Goal: Find specific page/section: Find specific page/section

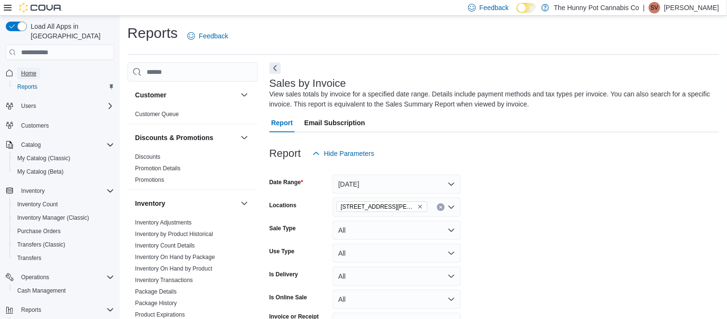
click at [32, 70] on span "Home" at bounding box center [28, 74] width 15 height 8
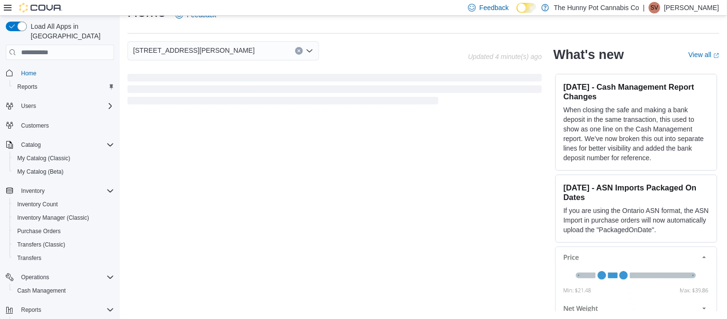
scroll to position [21, 0]
